Goal: Information Seeking & Learning: Check status

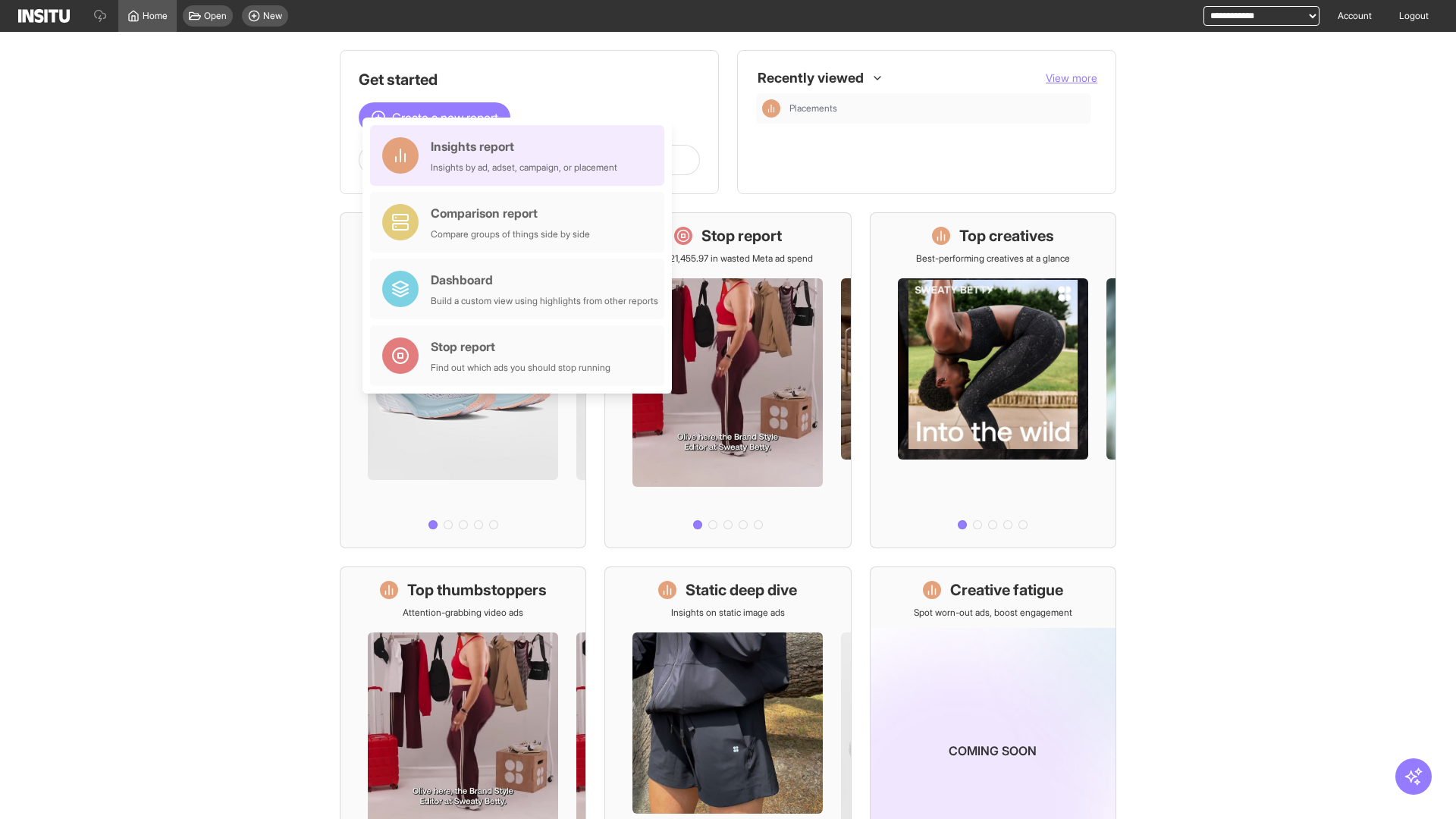
click at [521, 156] on div "Insights report Insights by ad, adset, campaign, or placement" at bounding box center [524, 156] width 186 height 37
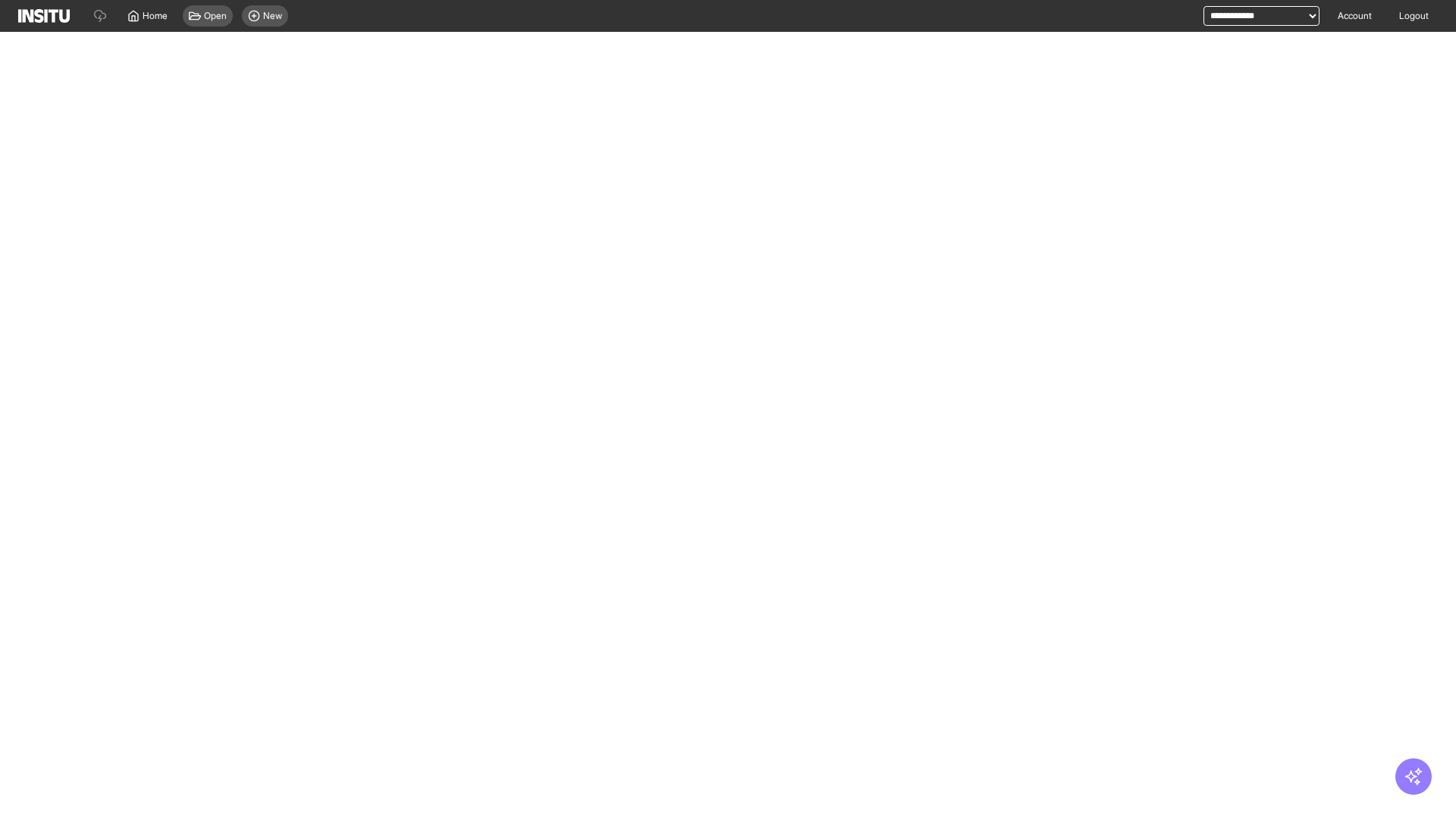
select select "**"
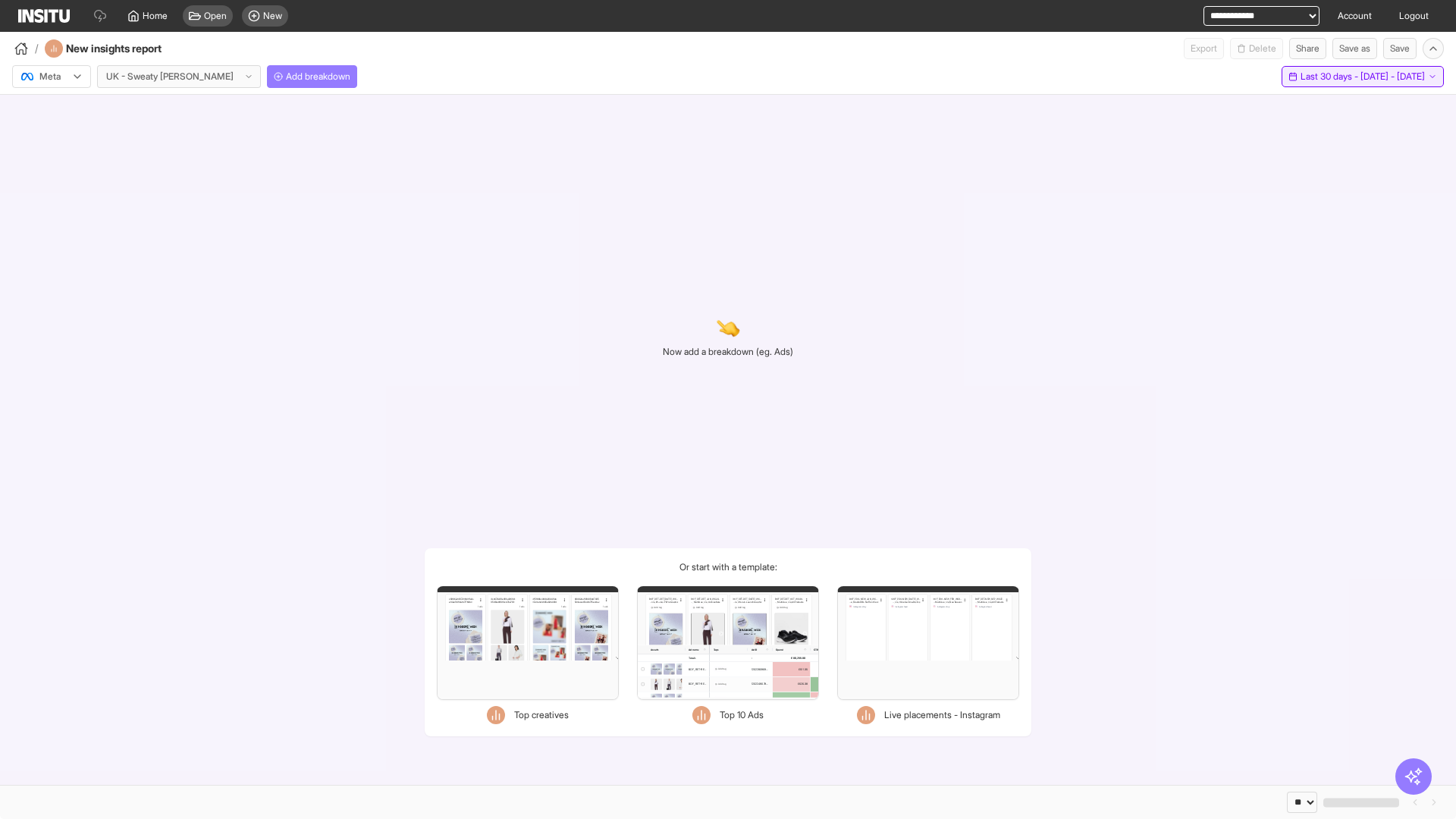
click at [1332, 77] on span "Last 30 days - [DATE] - [DATE]" at bounding box center [1363, 77] width 125 height 12
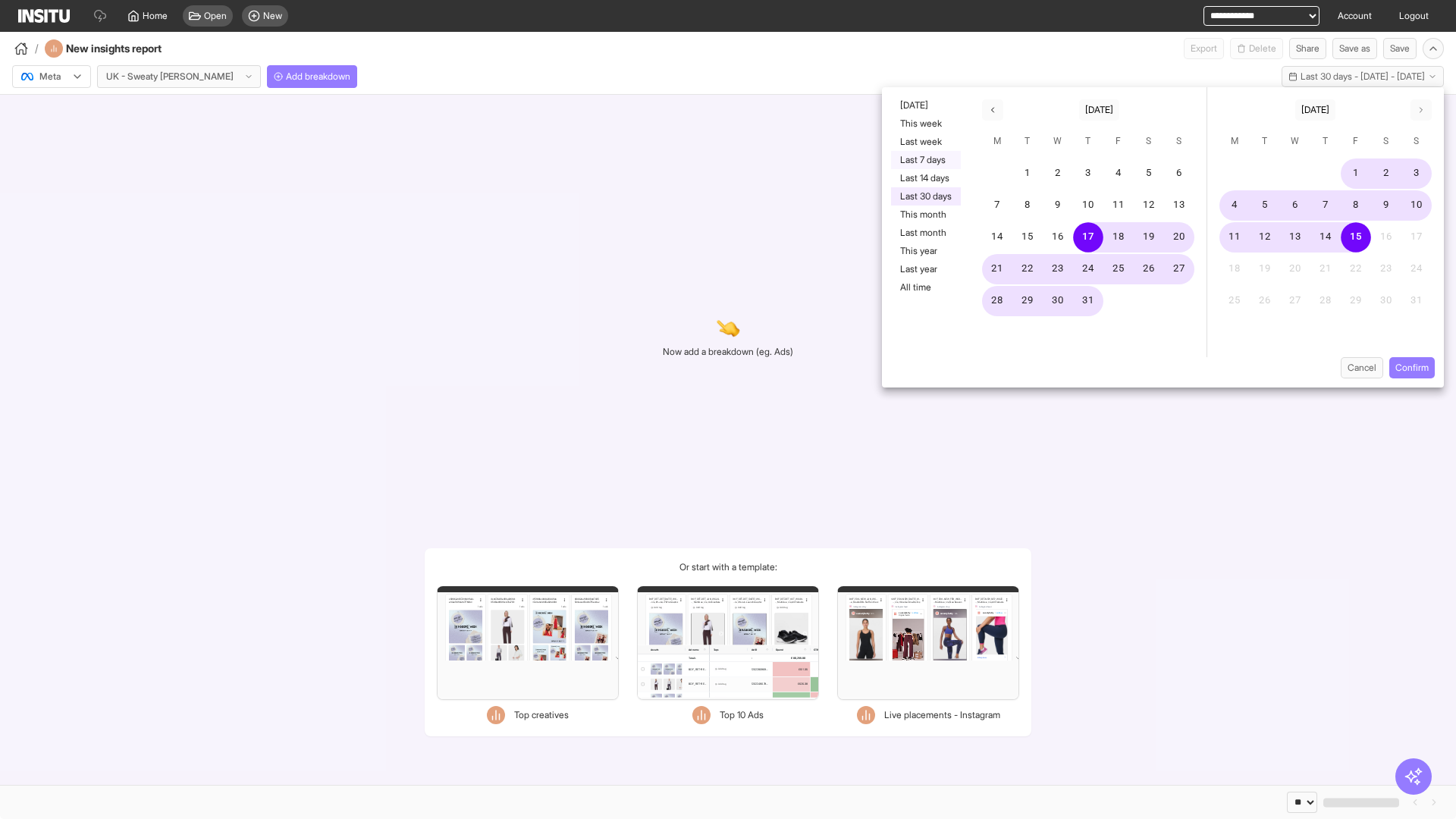
click at [925, 160] on button "Last 7 days" at bounding box center [926, 160] width 70 height 18
